Goal: Information Seeking & Learning: Learn about a topic

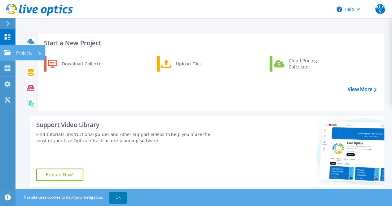
click at [36, 50] on div "Projects" at bounding box center [28, 53] width 25 height 16
click at [121, 86] on div "Download Collector Upload Files Cloud Pricing Calculator" at bounding box center [210, 80] width 342 height 53
click at [26, 49] on p "Projects" at bounding box center [24, 53] width 16 height 16
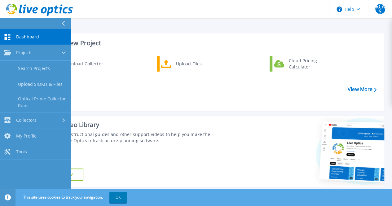
click at [121, 87] on div "Download Collector Upload Files Cloud Pricing Calculator" at bounding box center [210, 80] width 342 height 53
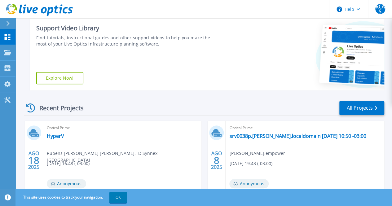
scroll to position [96, 0]
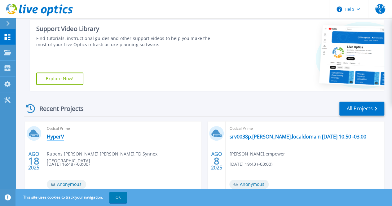
click at [55, 138] on link "HyperV" at bounding box center [55, 136] width 17 height 6
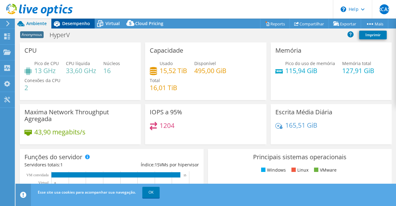
click at [77, 24] on span "Desempenho" at bounding box center [76, 23] width 28 height 6
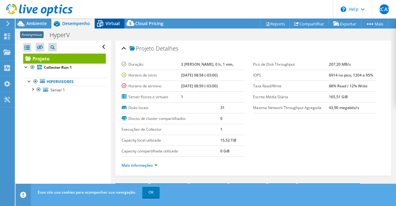
click at [112, 24] on span "Virtual" at bounding box center [113, 23] width 14 height 6
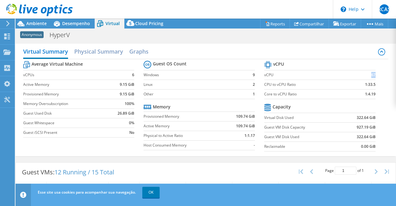
click at [371, 73] on b "67" at bounding box center [373, 75] width 4 height 6
drag, startPoint x: 37, startPoint y: 23, endPoint x: 52, endPoint y: 31, distance: 16.6
click at [37, 23] on span "Ambiente" at bounding box center [36, 23] width 20 height 6
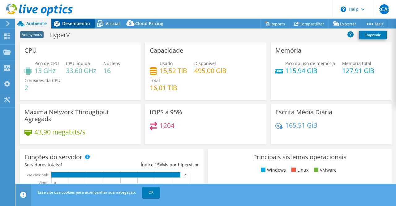
click at [76, 24] on span "Desempenho" at bounding box center [76, 23] width 28 height 6
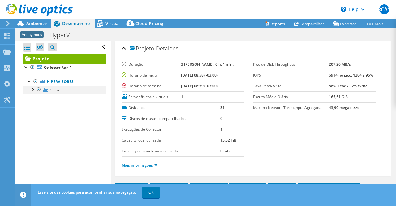
click at [32, 90] on div at bounding box center [32, 89] width 6 height 6
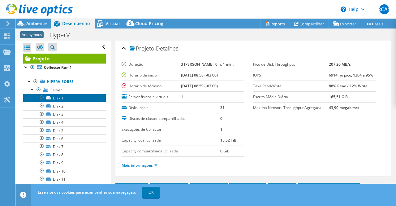
click at [58, 98] on link "Disk 1" at bounding box center [64, 98] width 83 height 8
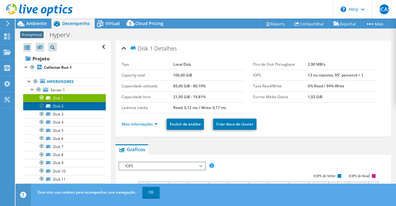
click at [60, 103] on link "Disk 2" at bounding box center [64, 106] width 83 height 8
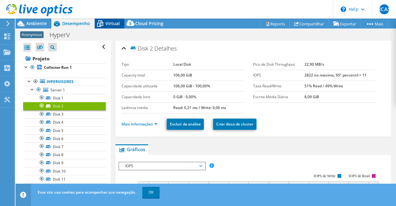
click at [109, 22] on span "Virtual" at bounding box center [113, 23] width 14 height 6
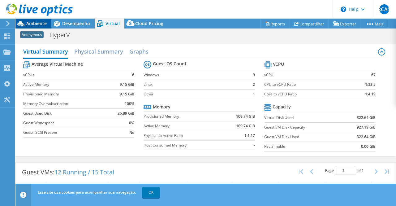
click at [40, 25] on span "Ambiente" at bounding box center [36, 23] width 20 height 6
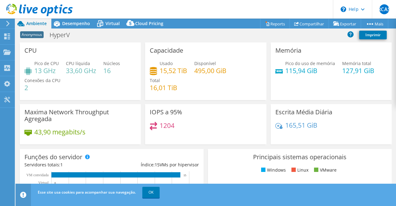
click at [7, 23] on icon at bounding box center [8, 24] width 5 height 6
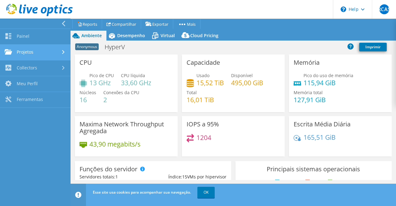
click at [27, 52] on link "Projetos" at bounding box center [35, 53] width 71 height 16
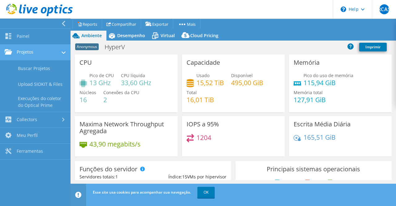
click at [34, 53] on link "Projetos" at bounding box center [35, 53] width 71 height 16
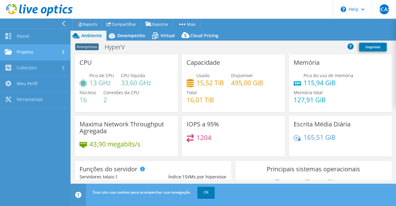
click at [34, 52] on link "Projetos" at bounding box center [35, 53] width 71 height 16
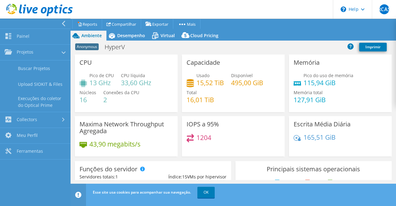
drag, startPoint x: 38, startPoint y: 67, endPoint x: 104, endPoint y: 82, distance: 67.5
click at [38, 67] on link "Buscar Projetos" at bounding box center [35, 68] width 71 height 16
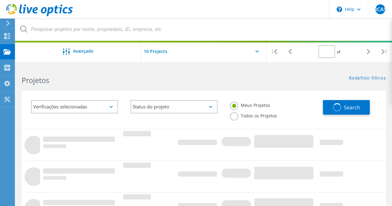
type input "1"
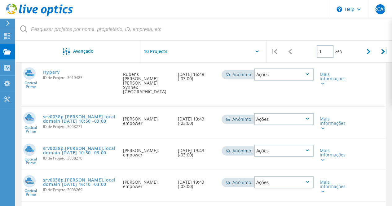
scroll to position [93, 0]
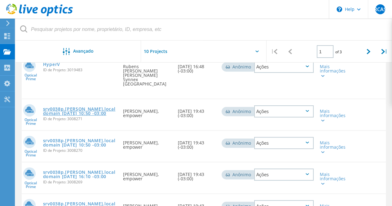
click at [66, 107] on link "srv0038p.diana.localdomain 2025-08-06 10:50 -03:00" at bounding box center [80, 111] width 74 height 9
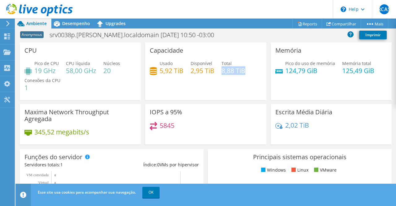
drag, startPoint x: 245, startPoint y: 72, endPoint x: 222, endPoint y: 70, distance: 23.3
click at [222, 70] on div "Usado 5,92 TiB Disponível 2,95 TiB Total 8,88 TiB" at bounding box center [206, 70] width 112 height 20
drag, startPoint x: 182, startPoint y: 71, endPoint x: 159, endPoint y: 71, distance: 22.6
click at [159, 71] on div "Usado 5,92 TiB Disponível 2,95 TiB Total 8,88 TiB" at bounding box center [206, 70] width 112 height 20
drag, startPoint x: 173, startPoint y: 125, endPoint x: 159, endPoint y: 125, distance: 14.6
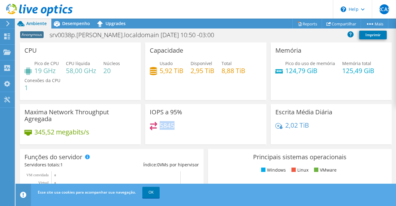
click at [159, 125] on div "5845" at bounding box center [206, 128] width 112 height 13
